Goal: Task Accomplishment & Management: Use online tool/utility

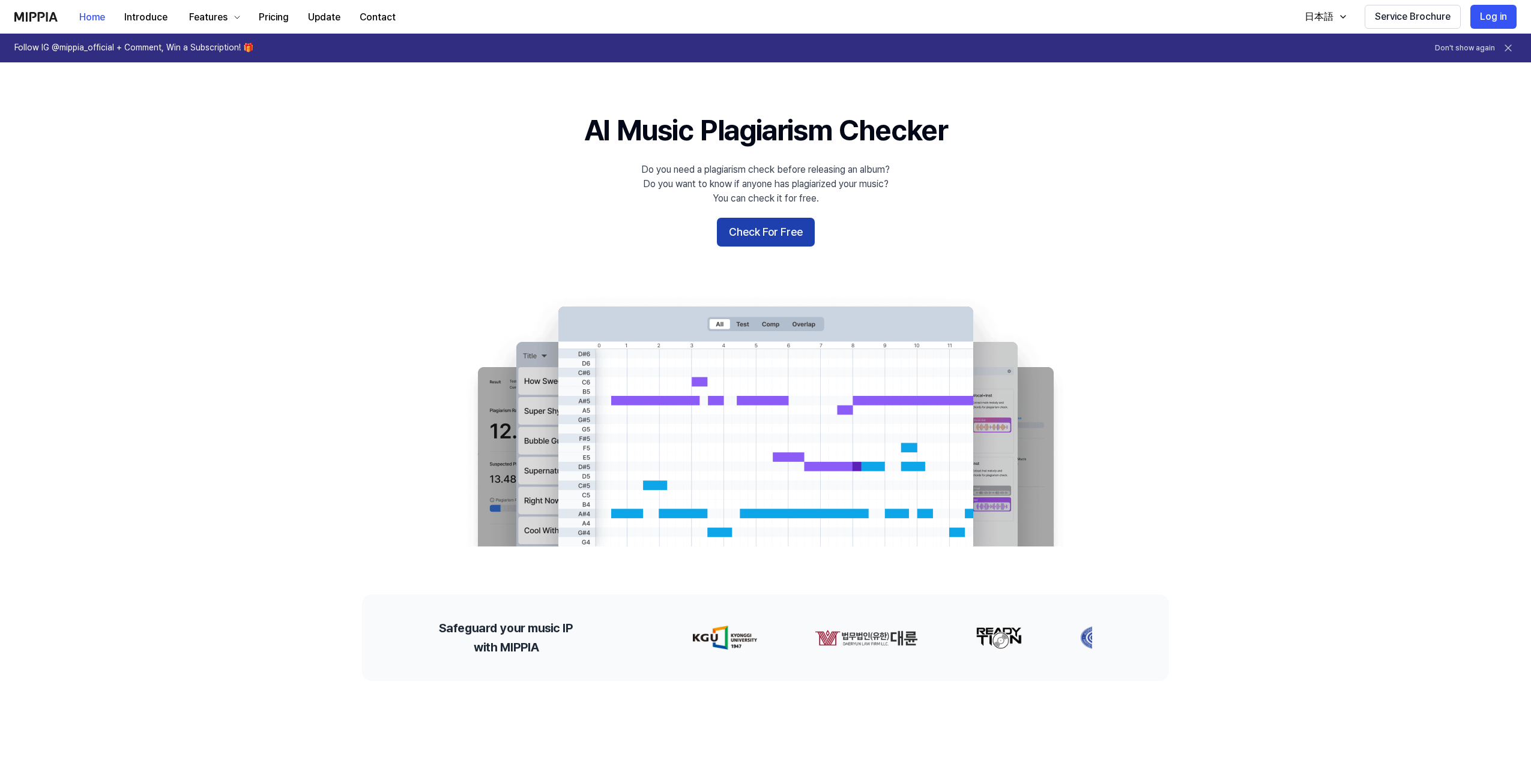
click at [793, 235] on button "Check For Free" at bounding box center [765, 232] width 97 height 29
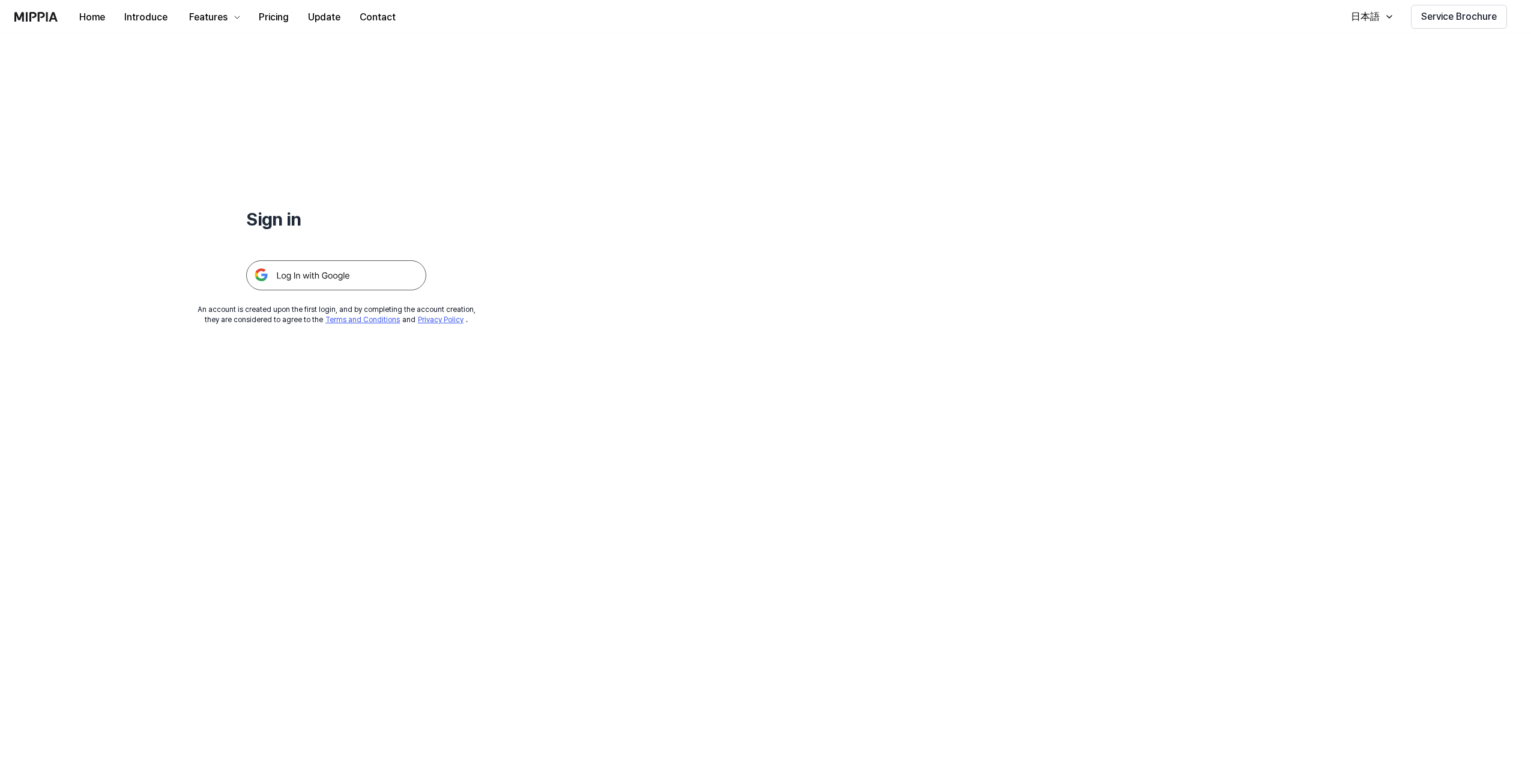
click at [372, 278] on img at bounding box center [336, 276] width 180 height 30
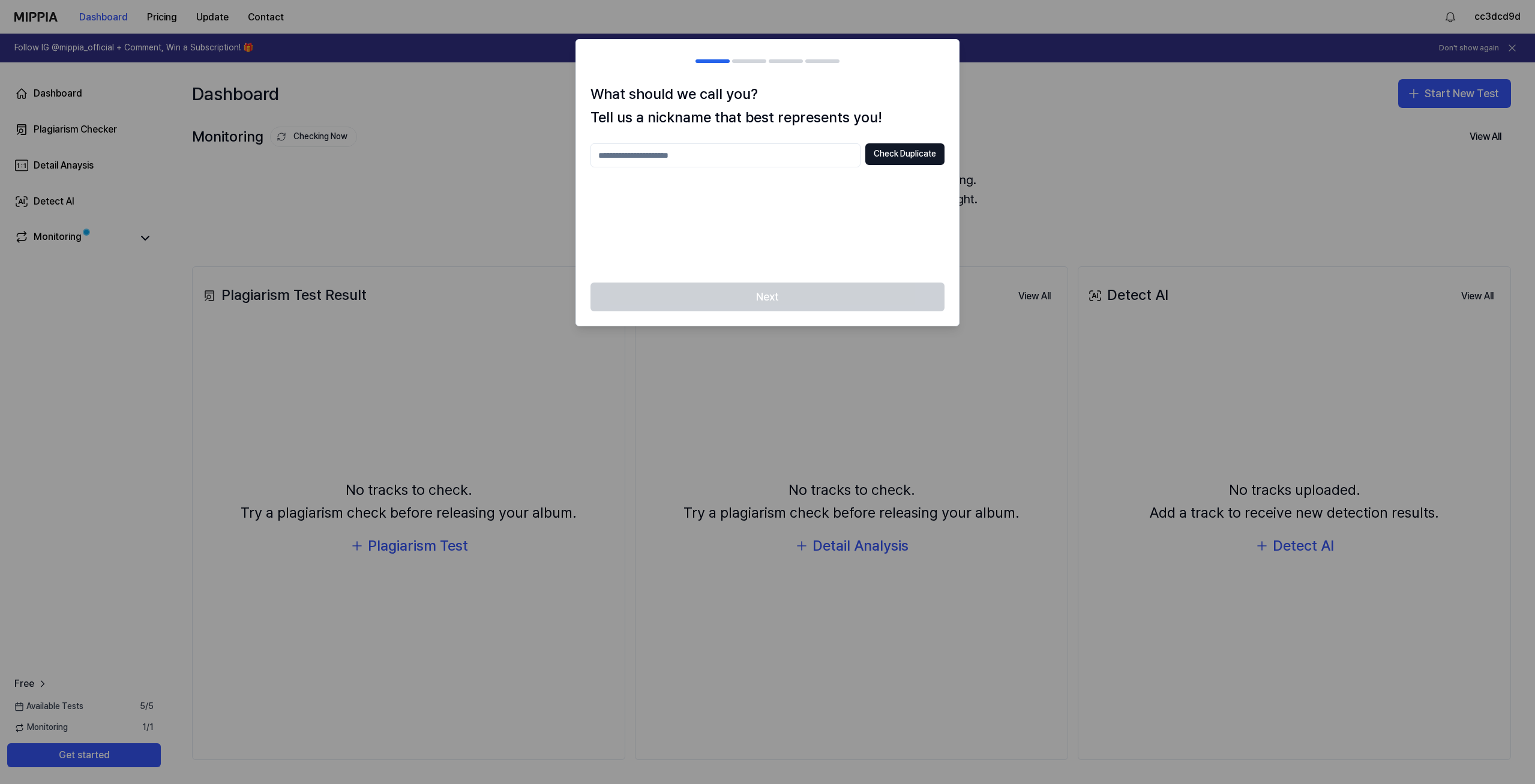
click at [775, 156] on input "text" at bounding box center [726, 155] width 270 height 24
